Goal: Information Seeking & Learning: Understand process/instructions

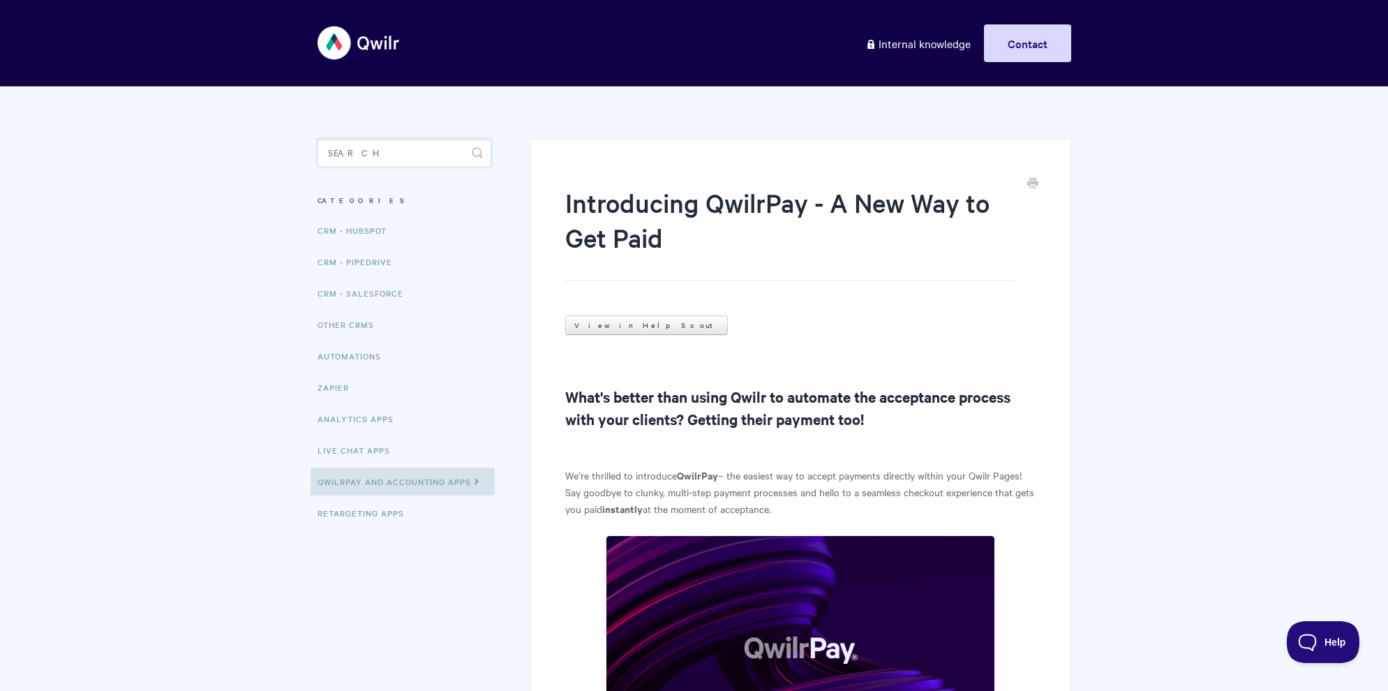
click at [432, 162] on input "Search" at bounding box center [404, 153] width 174 height 28
type input "zoho rm"
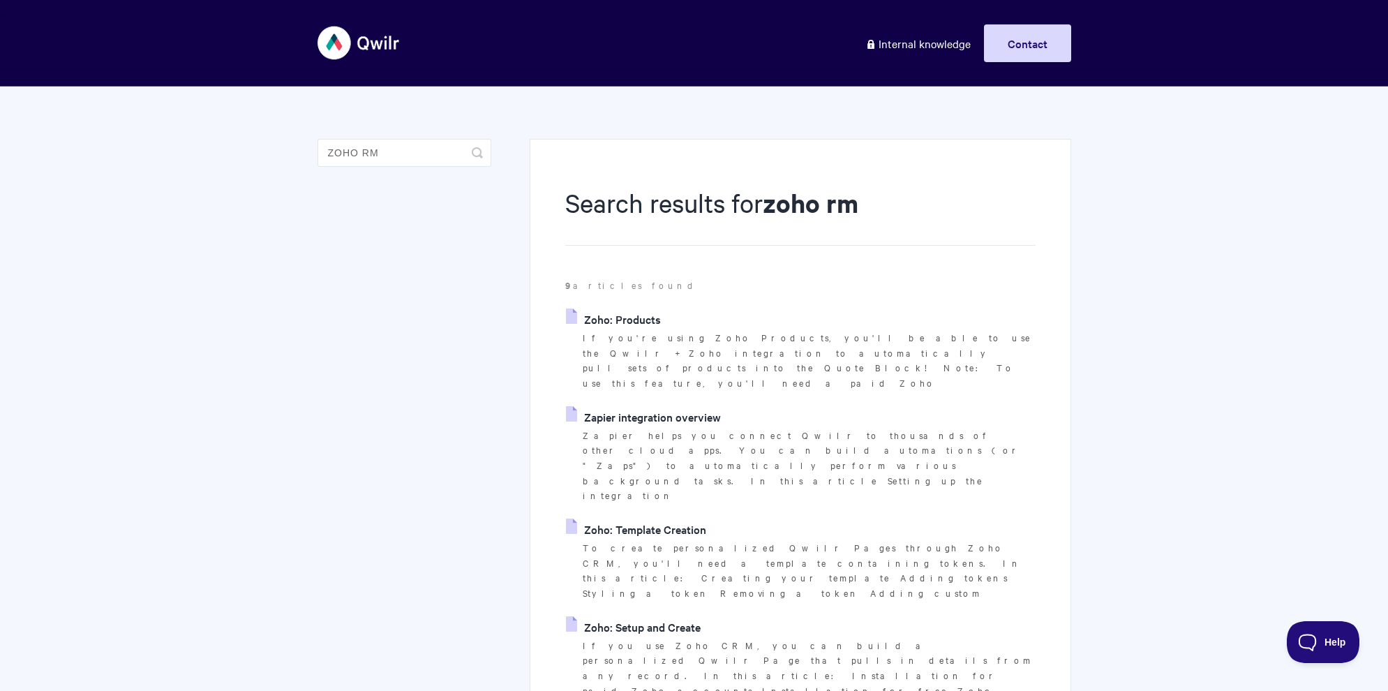
click at [646, 616] on link "Zoho: Setup and Create" at bounding box center [633, 626] width 135 height 21
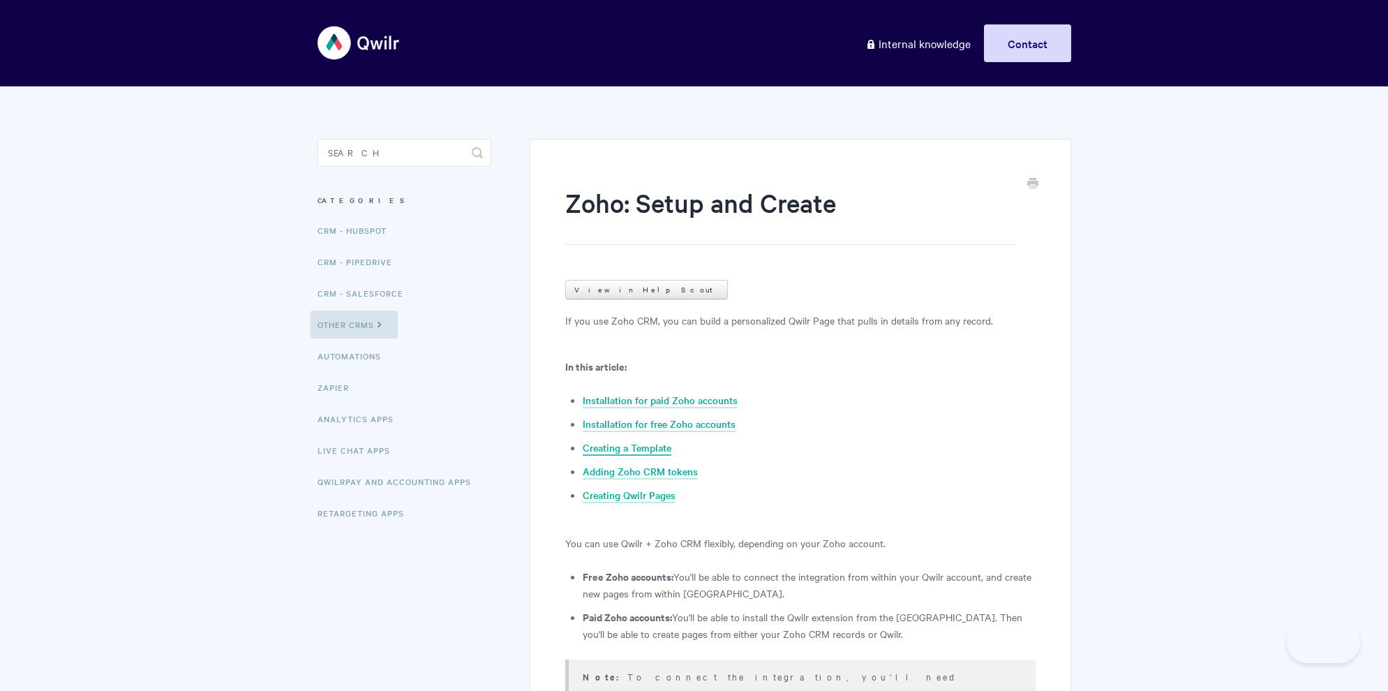
click at [650, 442] on link "Creating a Template" at bounding box center [626, 447] width 89 height 15
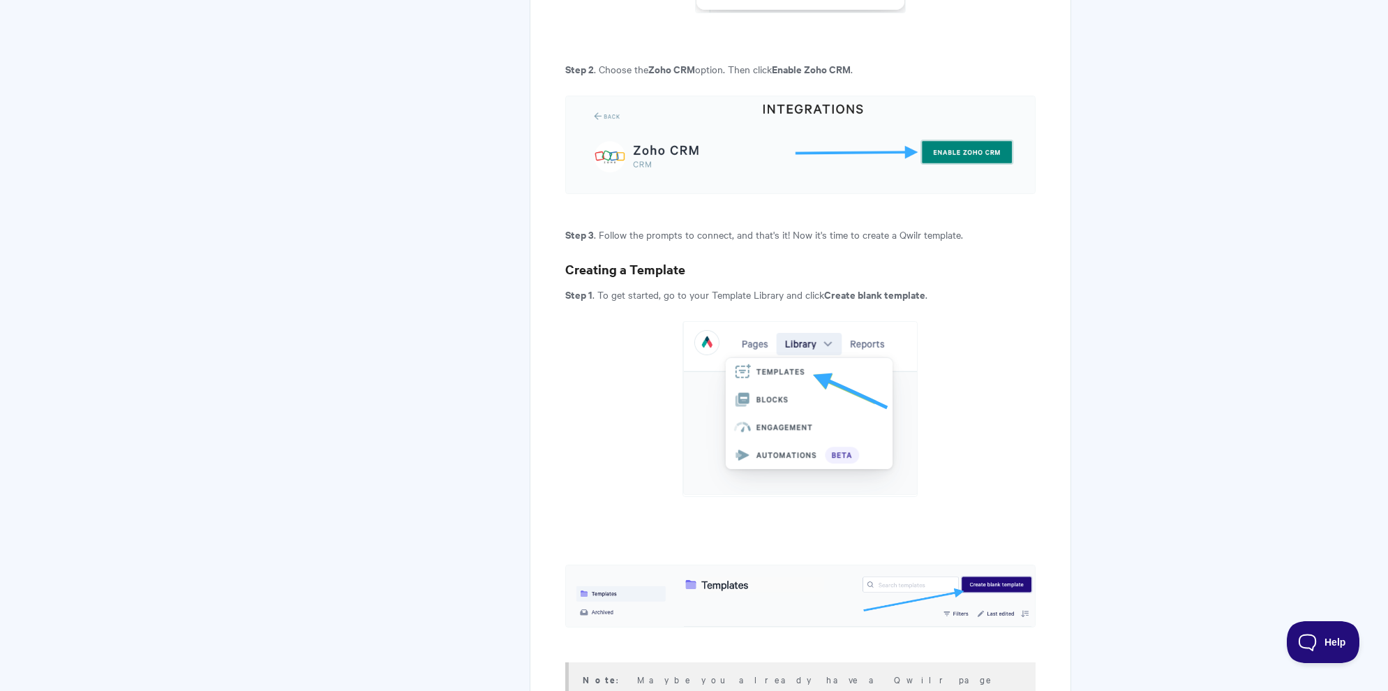
scroll to position [2357, 0]
